Goal: Book appointment/travel/reservation

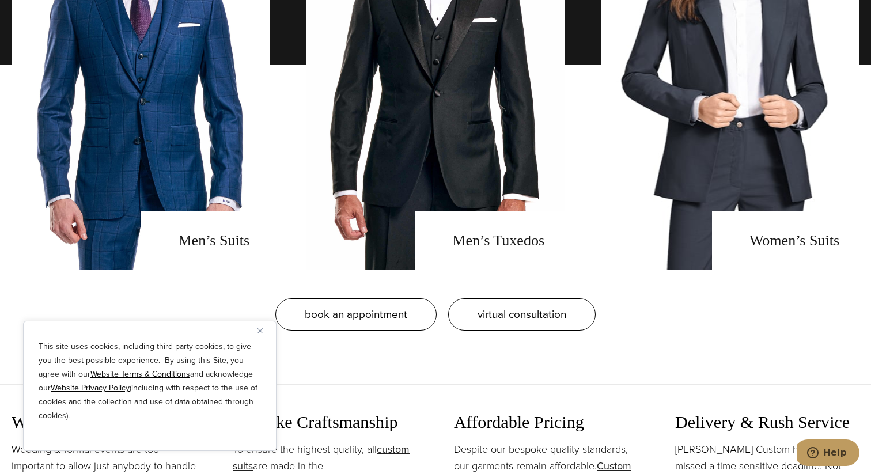
scroll to position [1026, 0]
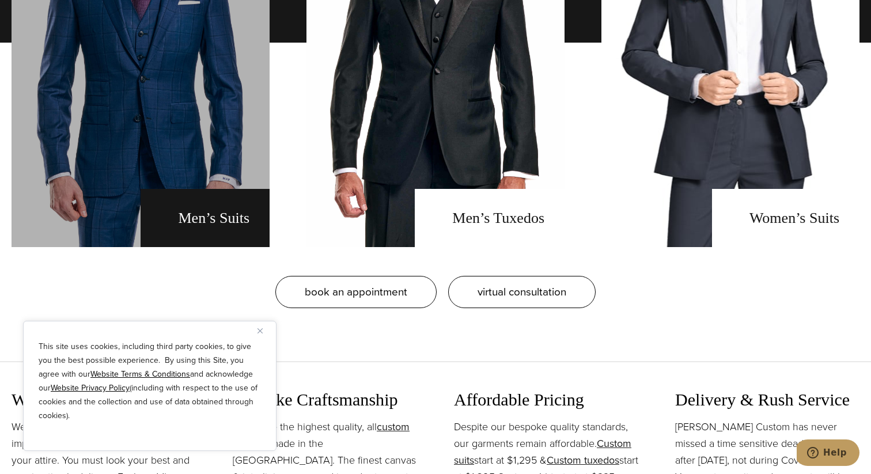
click at [164, 127] on link "men's suits" at bounding box center [141, 42] width 258 height 409
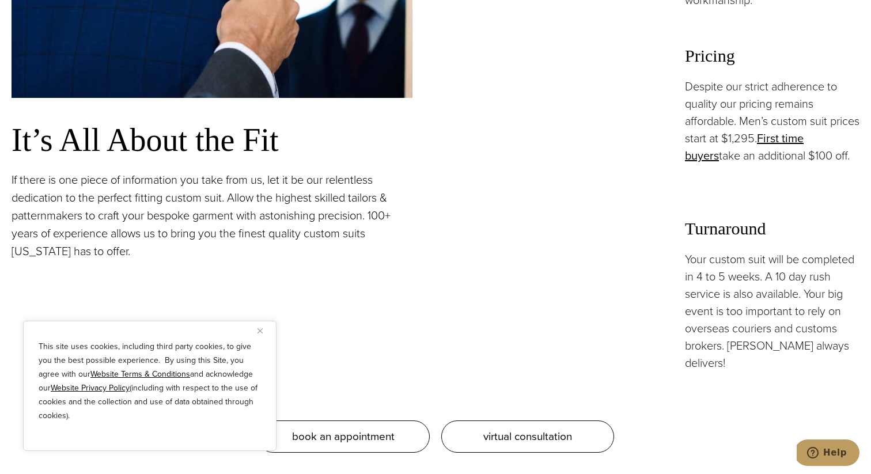
scroll to position [996, 0]
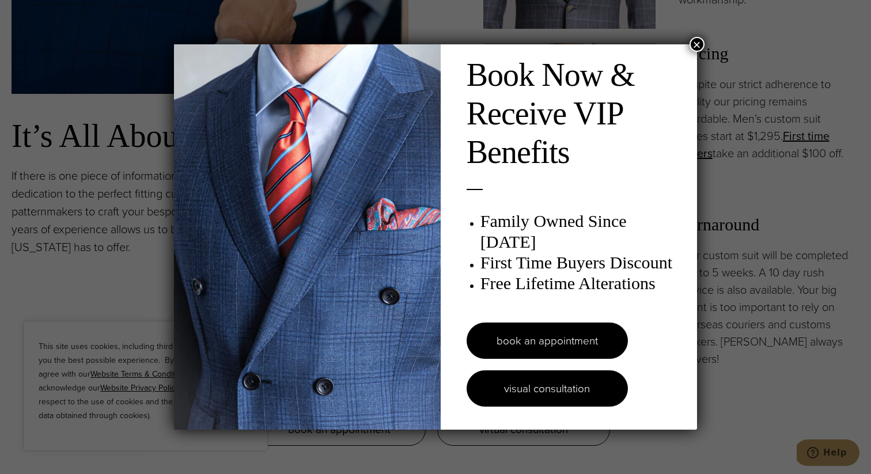
click at [536, 385] on link "visual consultation" at bounding box center [547, 388] width 161 height 36
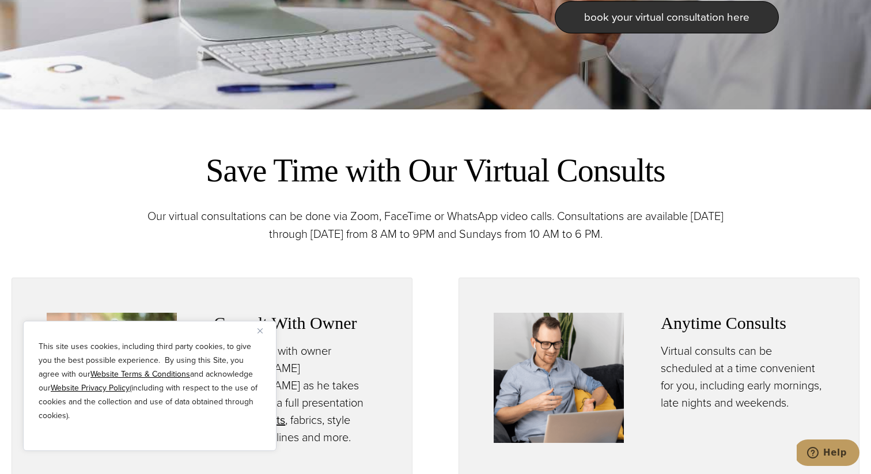
scroll to position [407, 0]
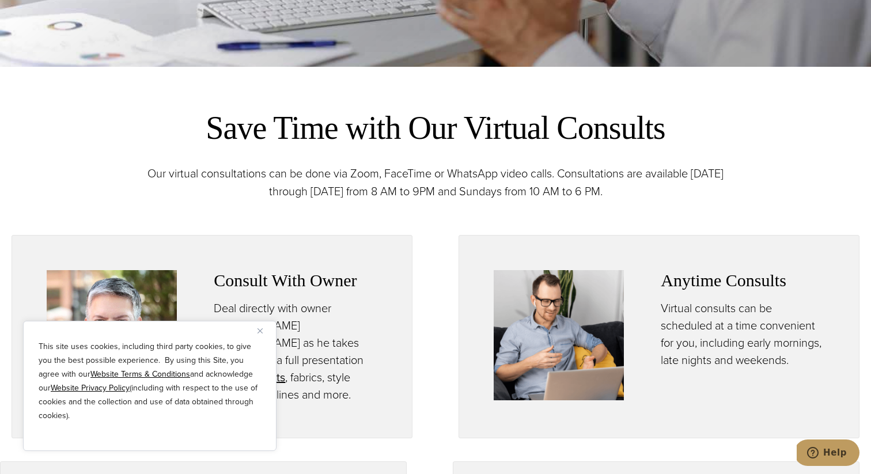
click at [260, 332] on img "Close" at bounding box center [259, 330] width 5 height 5
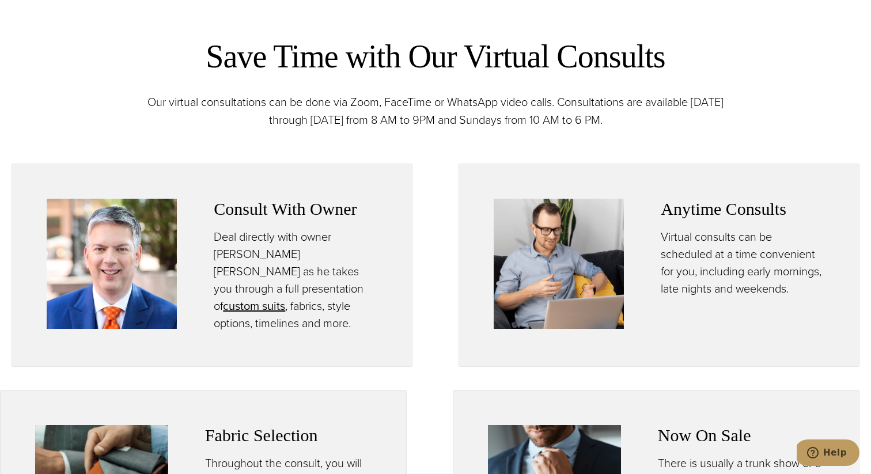
scroll to position [480, 0]
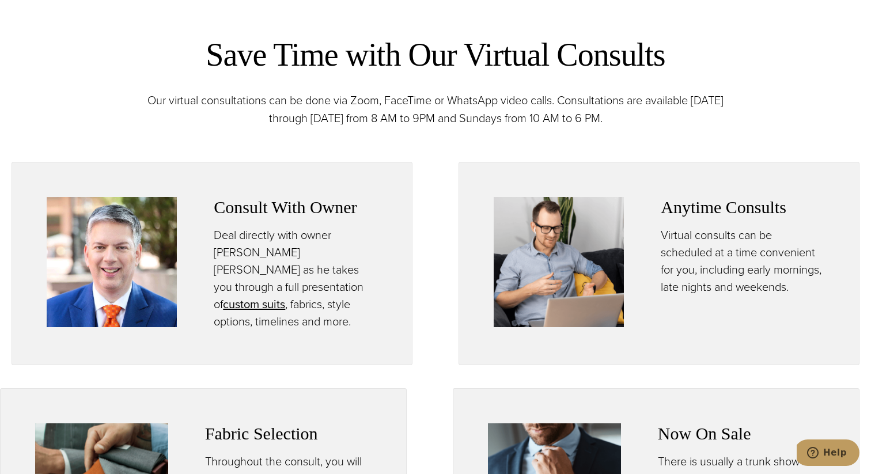
click at [583, 250] on img at bounding box center [559, 262] width 130 height 130
click at [701, 209] on h3 "Anytime Consults" at bounding box center [743, 207] width 164 height 21
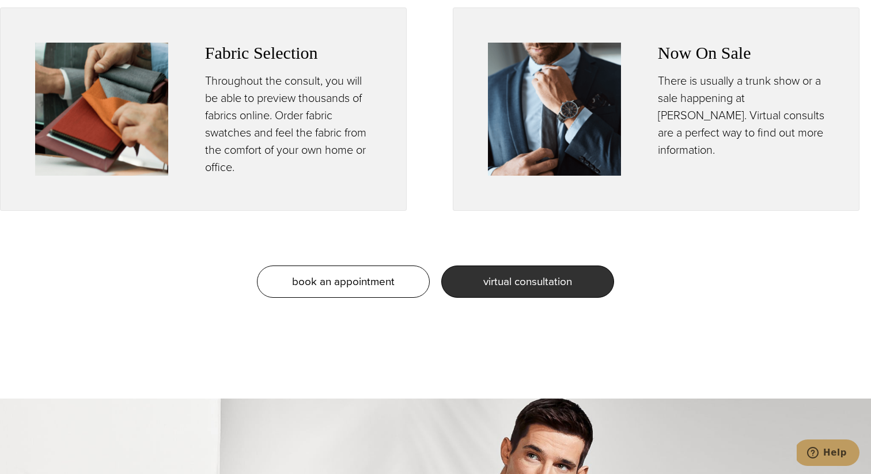
scroll to position [862, 0]
click at [500, 281] on span "virtual consultation" at bounding box center [527, 280] width 89 height 17
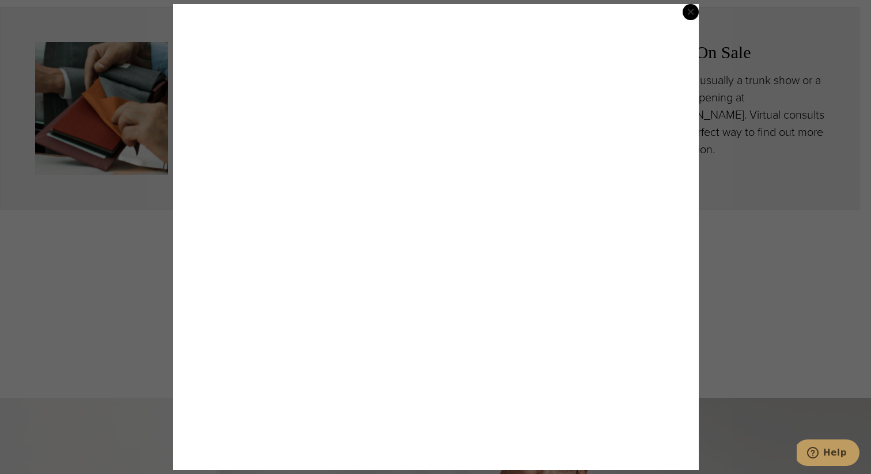
click at [686, 11] on button "×" at bounding box center [690, 12] width 16 height 16
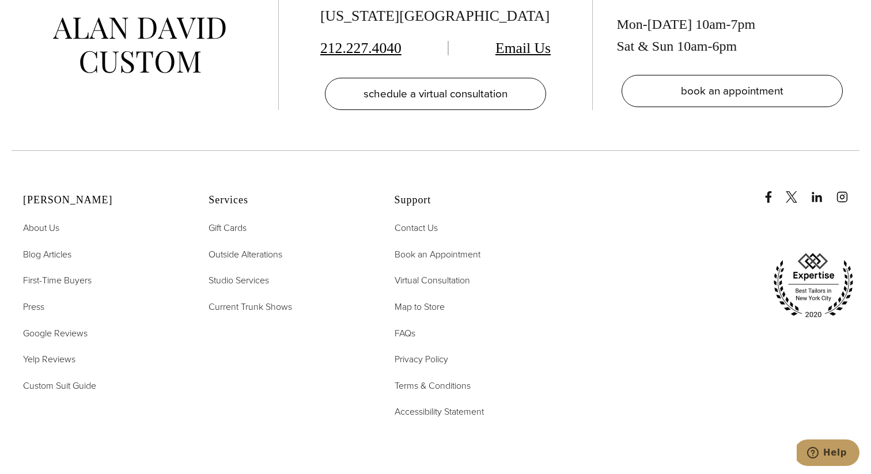
scroll to position [2546, 0]
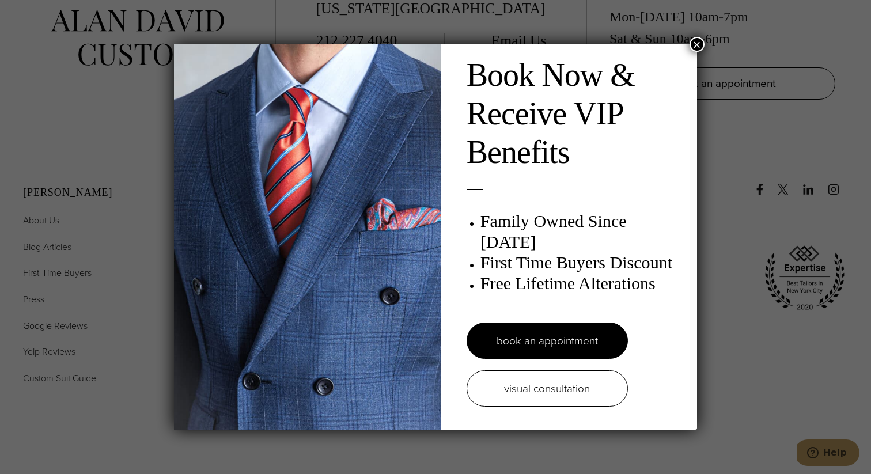
click at [748, 122] on div "Book Now & Receive VIP Benefits Family Owned Since 1913 First Time Buyers Disco…" at bounding box center [435, 237] width 871 height 474
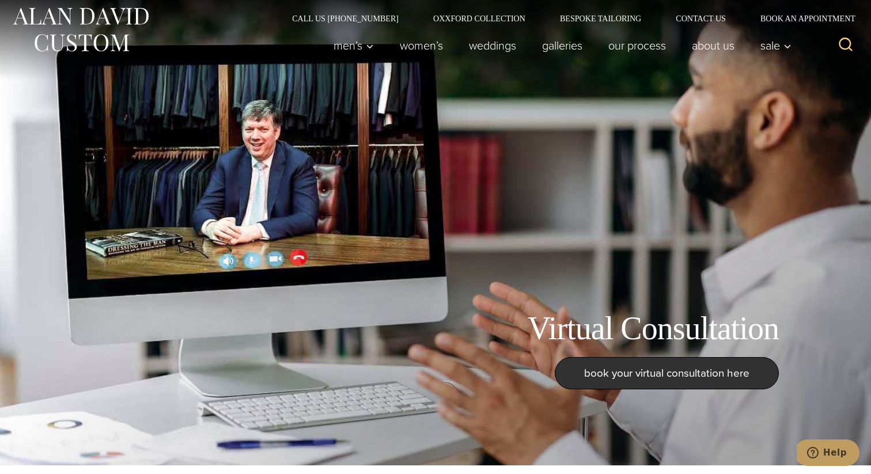
scroll to position [0, 0]
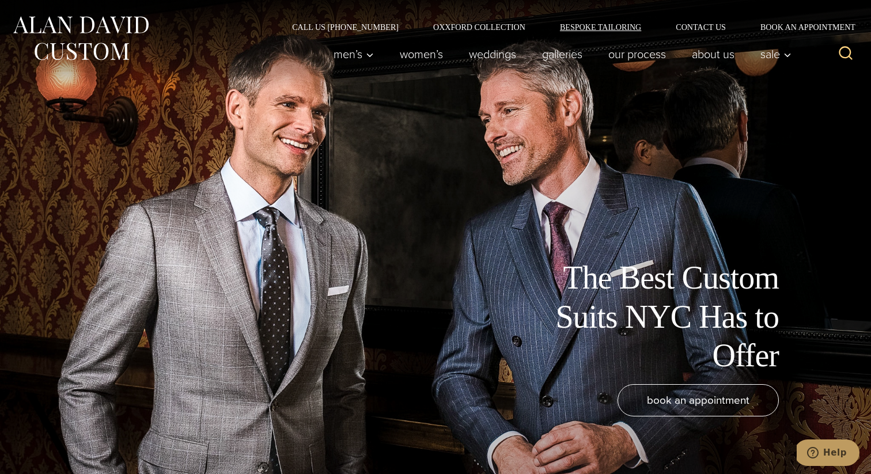
click at [616, 29] on link "Bespoke Tailoring" at bounding box center [601, 27] width 116 height 8
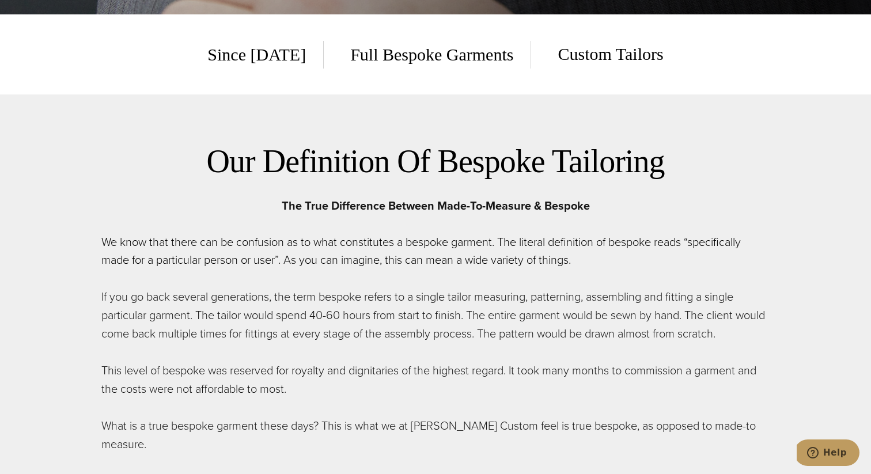
scroll to position [477, 0]
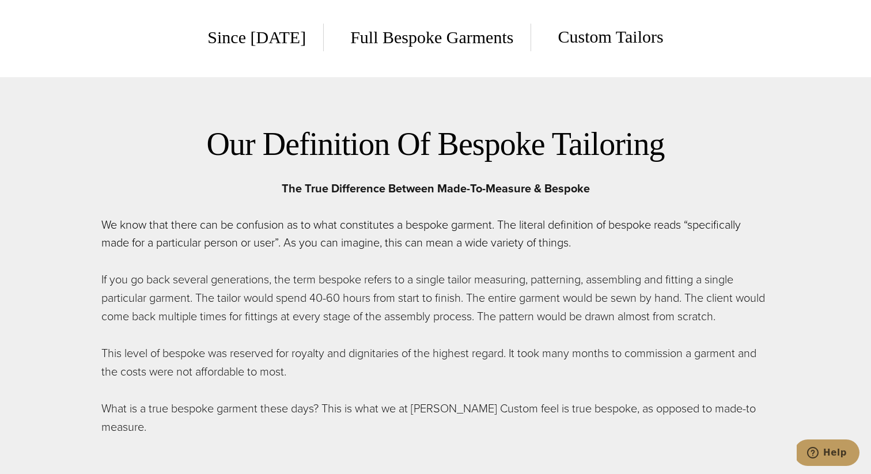
click at [578, 33] on span "Custom Tailors" at bounding box center [601, 37] width 123 height 28
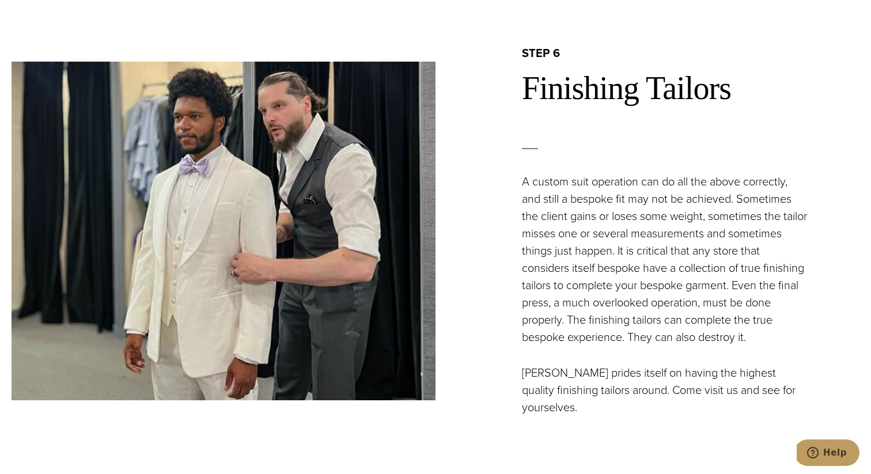
scroll to position [3773, 0]
